Goal: Information Seeking & Learning: Find specific page/section

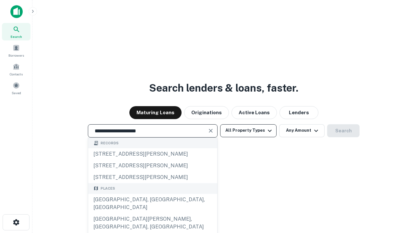
click at [152, 214] on div "[GEOGRAPHIC_DATA], [GEOGRAPHIC_DATA], [GEOGRAPHIC_DATA]" at bounding box center [152, 203] width 129 height 19
click at [248, 131] on button "All Property Types" at bounding box center [248, 131] width 56 height 13
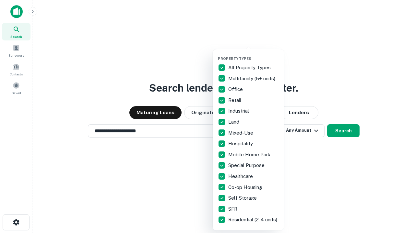
type input "**********"
click at [254, 54] on button "button" at bounding box center [253, 54] width 71 height 0
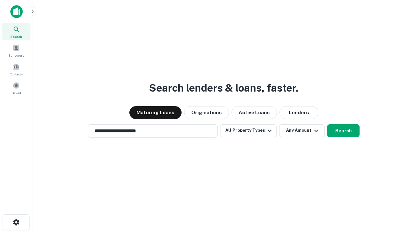
scroll to position [4, 78]
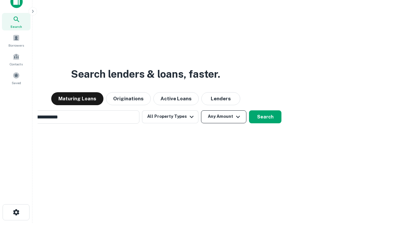
click at [201, 111] on button "Any Amount" at bounding box center [223, 117] width 45 height 13
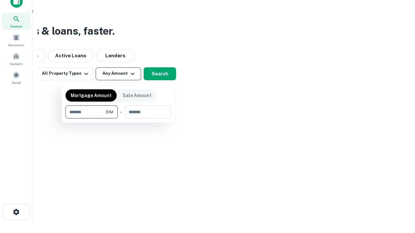
type input "*******"
click at [118, 119] on button "button" at bounding box center [118, 119] width 106 height 0
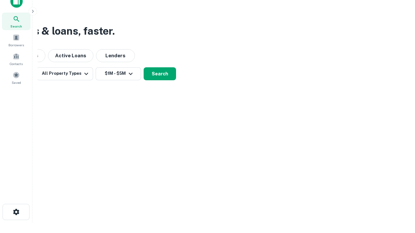
scroll to position [4, 120]
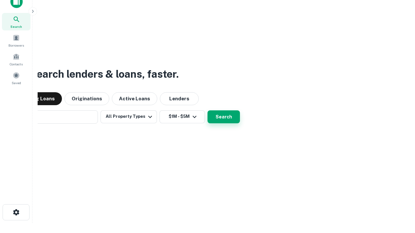
click at [208, 111] on button "Search" at bounding box center [224, 117] width 32 height 13
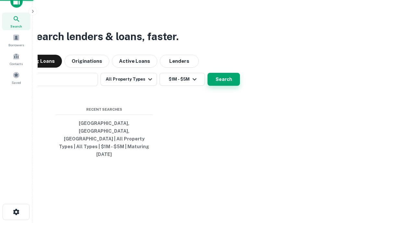
scroll to position [17, 184]
